Goal: Information Seeking & Learning: Compare options

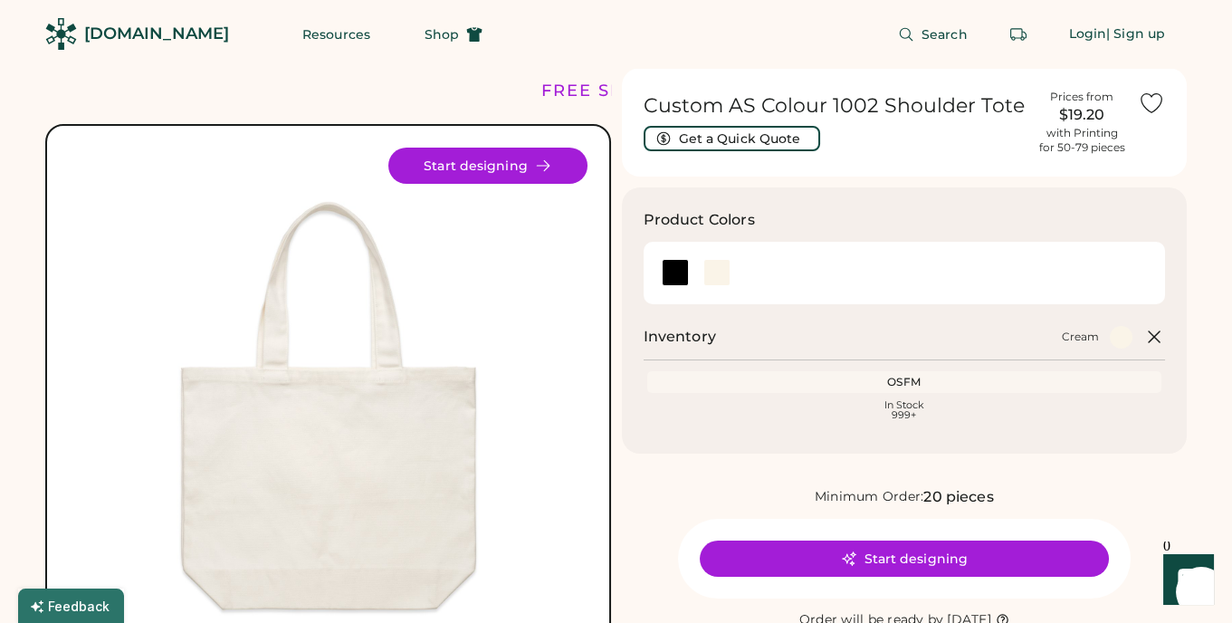
scroll to position [190, 0]
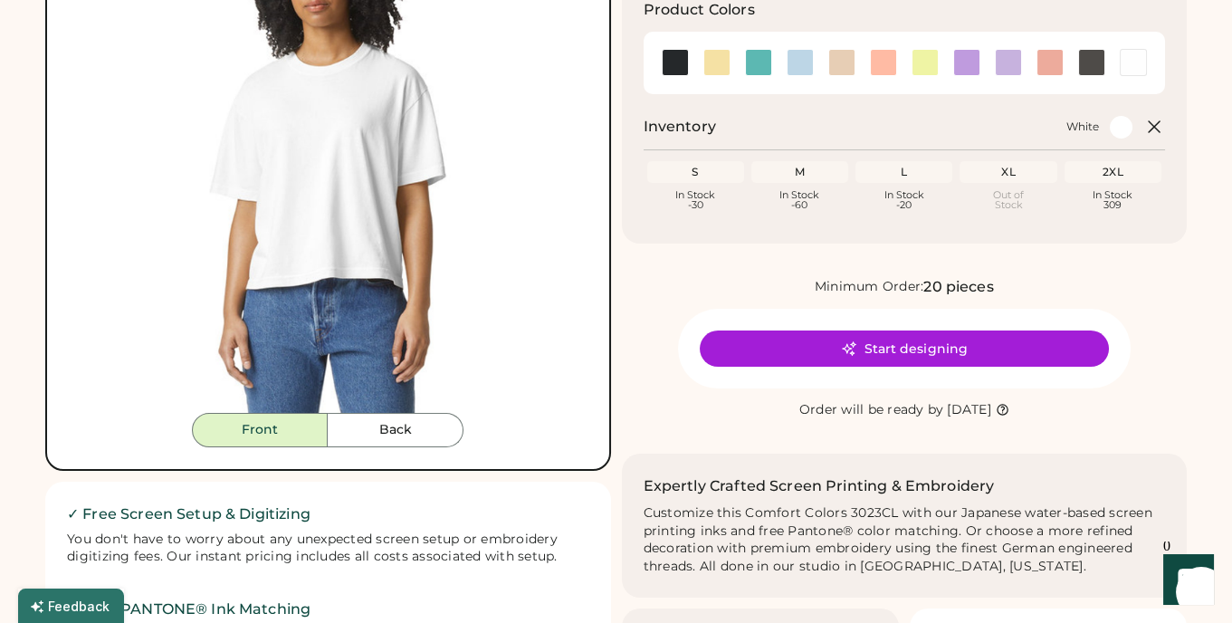
scroll to position [296, 0]
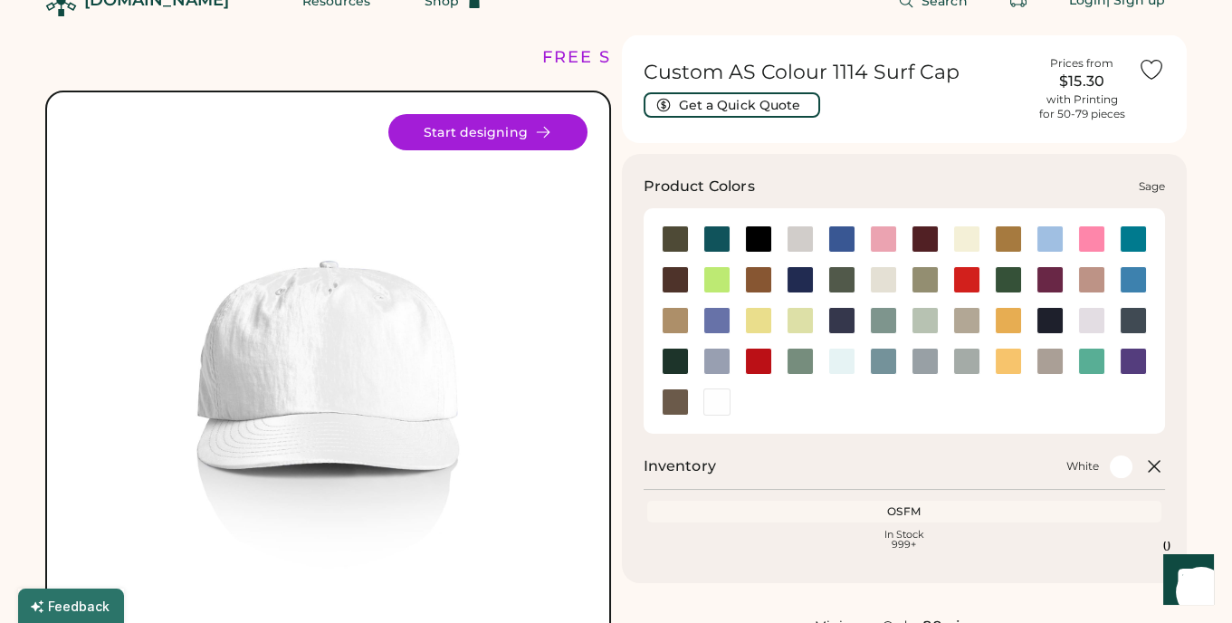
scroll to position [32, 0]
